Goal: Find specific page/section: Find specific page/section

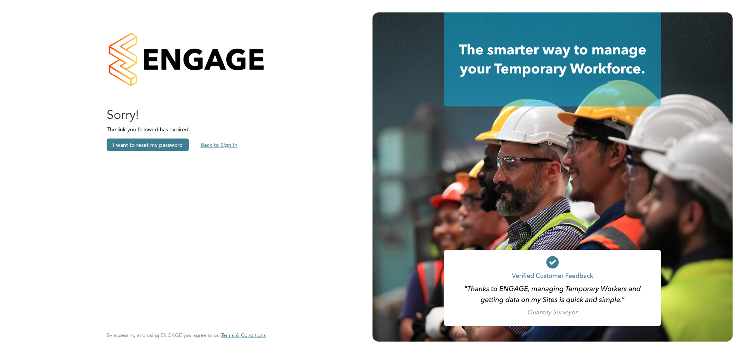
click at [219, 145] on button "Back to Sign In" at bounding box center [219, 145] width 49 height 12
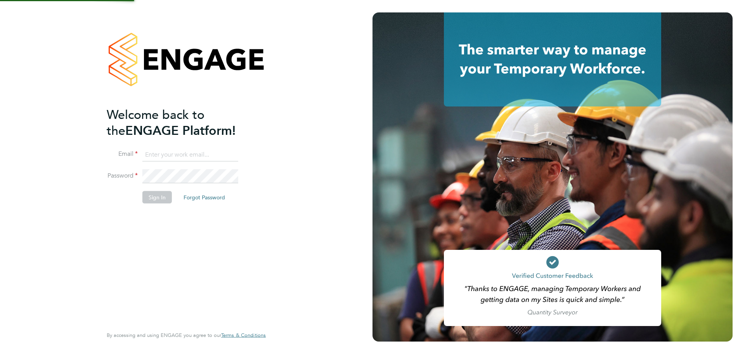
type input "aturner@rgbrec.co.uk"
click at [161, 197] on button "Sign In" at bounding box center [157, 197] width 30 height 12
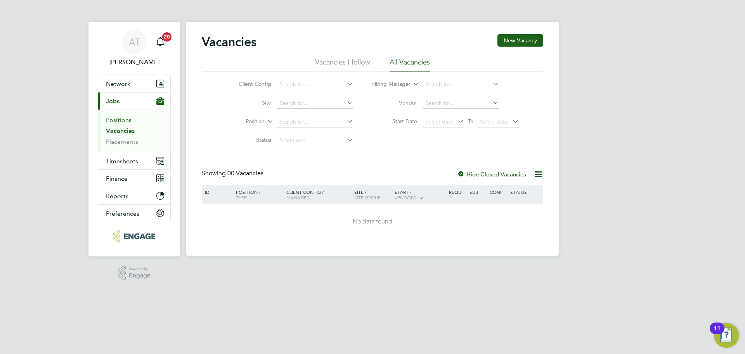
click at [120, 119] on link "Positions" at bounding box center [119, 119] width 26 height 7
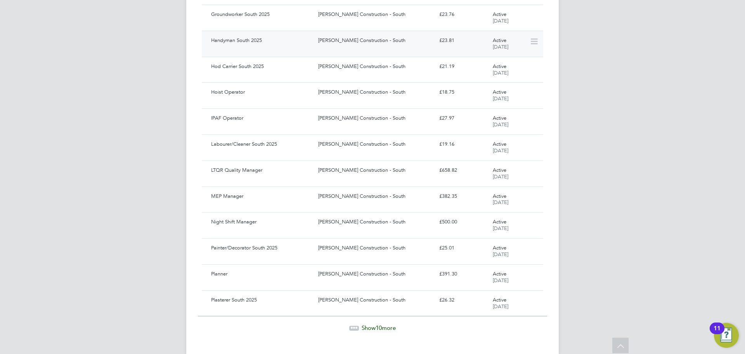
scroll to position [617, 0]
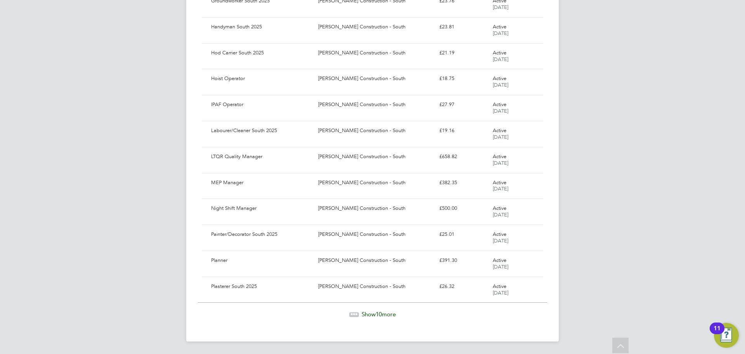
click at [382, 312] on span "10" at bounding box center [379, 313] width 6 height 7
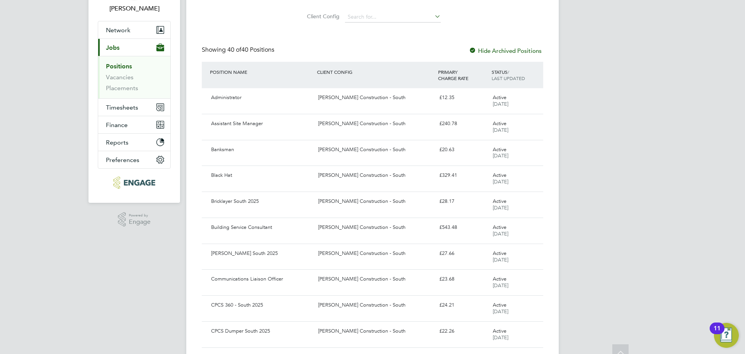
scroll to position [0, 0]
